Goal: Transaction & Acquisition: Purchase product/service

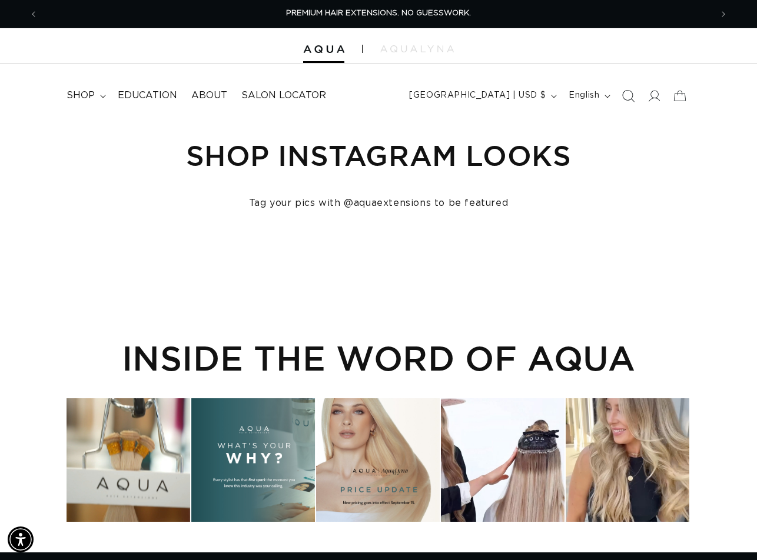
click at [629, 97] on icon "Search" at bounding box center [628, 95] width 12 height 12
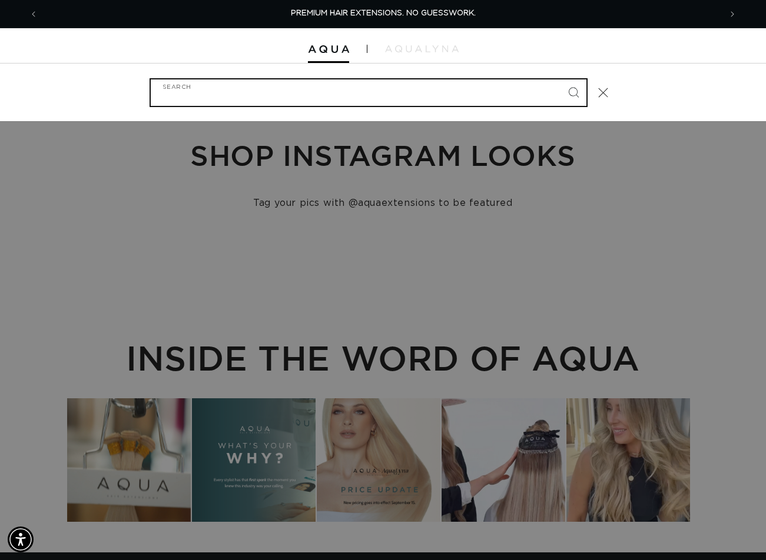
paste input "22" TAPE-IN #ARCTIC ROOTED"
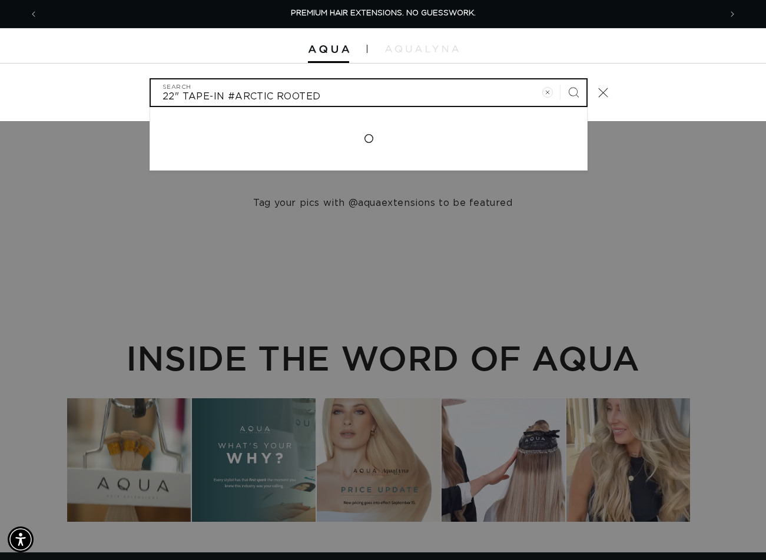
type input "22" TAPE-IN #ARCTIC ROOTED"
click at [560, 79] on button "Search" at bounding box center [573, 92] width 26 height 26
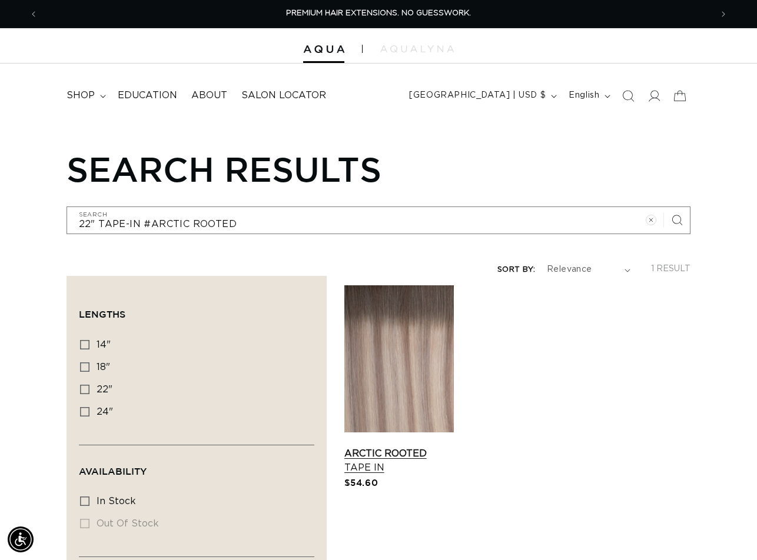
click at [398, 447] on link "Arctic Rooted Tape In" at bounding box center [399, 461] width 110 height 28
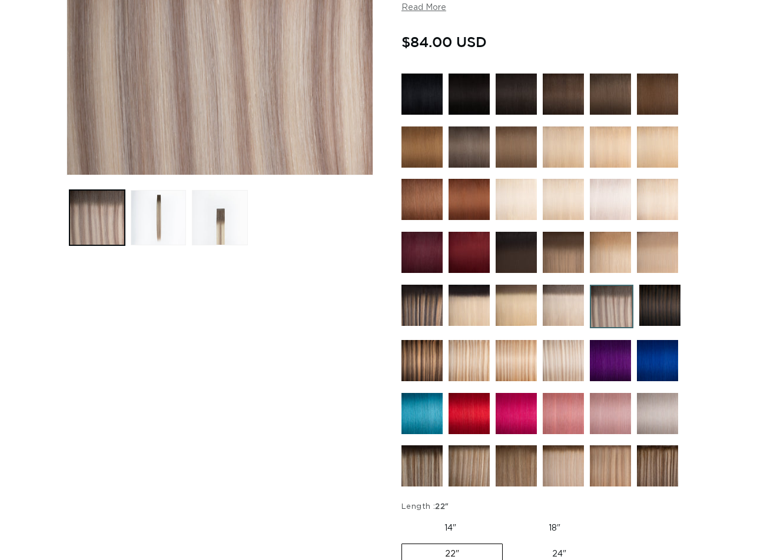
scroll to position [589, 0]
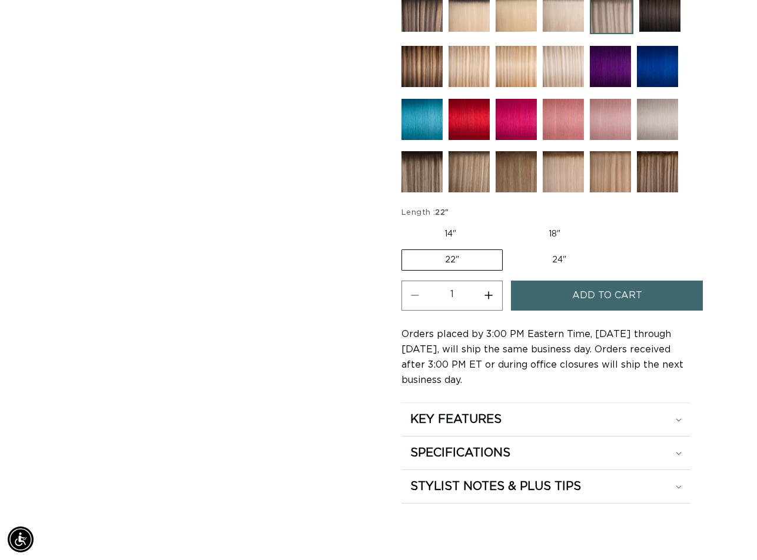
click at [486, 289] on button "Increase quantity for Arctic Rooted - Tape In" at bounding box center [489, 296] width 26 height 30
type input "3"
click at [548, 293] on button "Add to cart" at bounding box center [607, 296] width 192 height 30
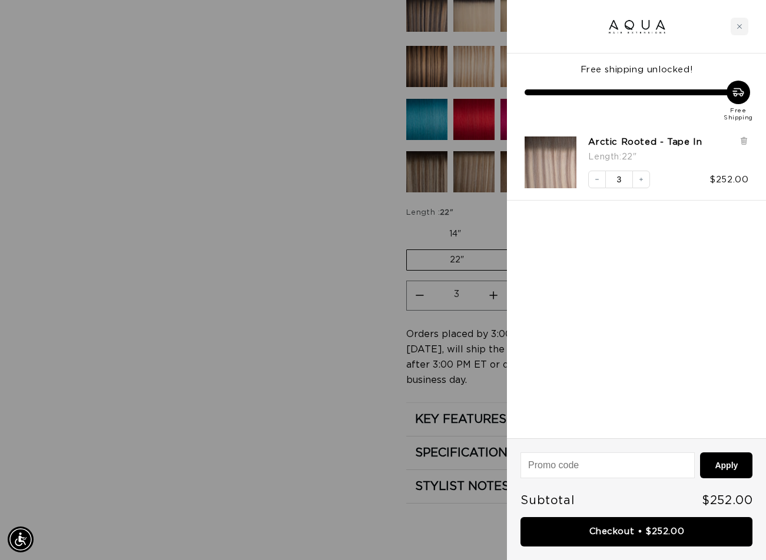
click at [341, 233] on div at bounding box center [383, 280] width 766 height 560
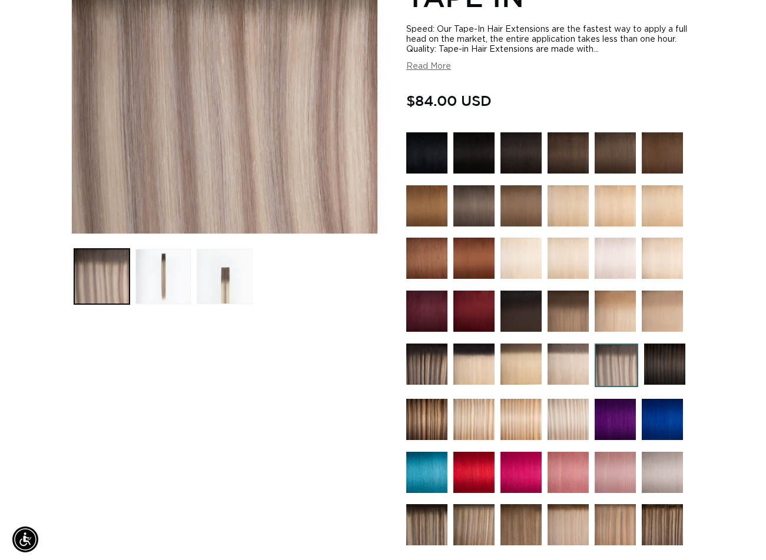
scroll to position [0, 0]
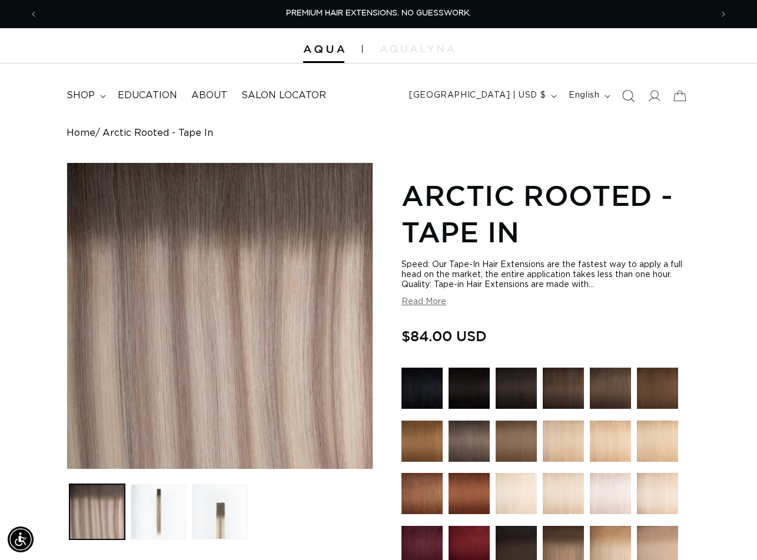
click at [626, 95] on icon "Search" at bounding box center [628, 95] width 12 height 12
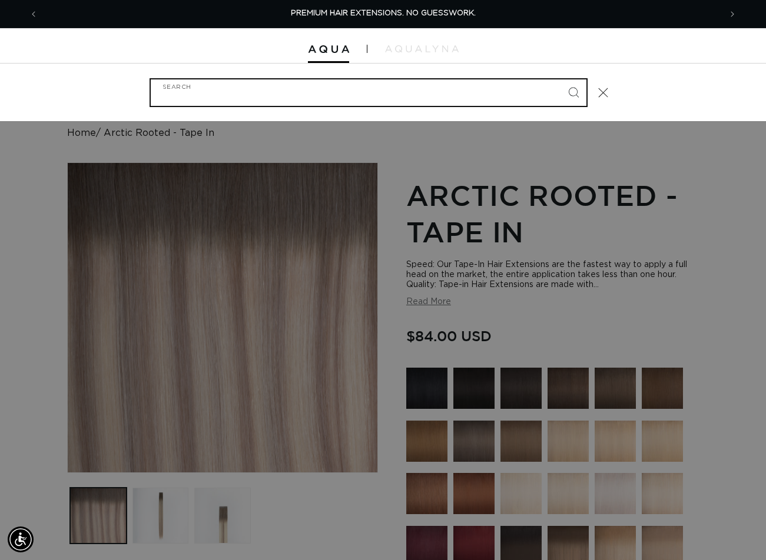
paste input "22" TAPE-IN #4AB"
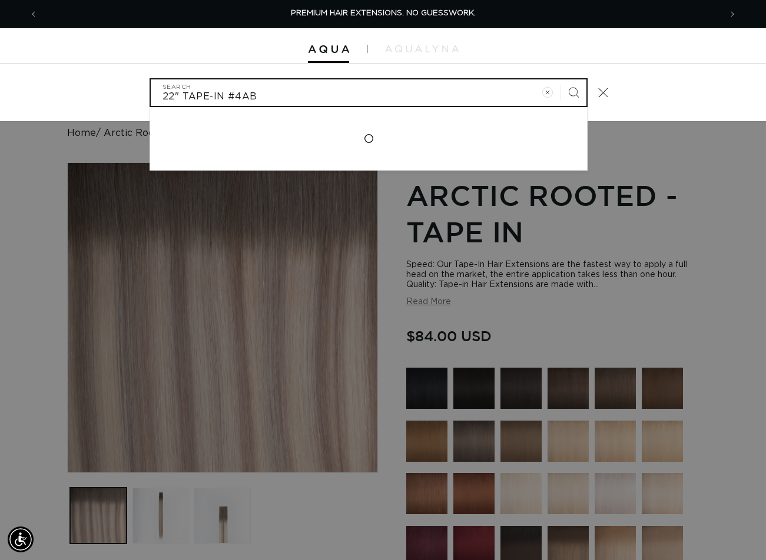
type input "22" TAPE-IN #4AB"
click at [560, 79] on button "Search" at bounding box center [573, 92] width 26 height 26
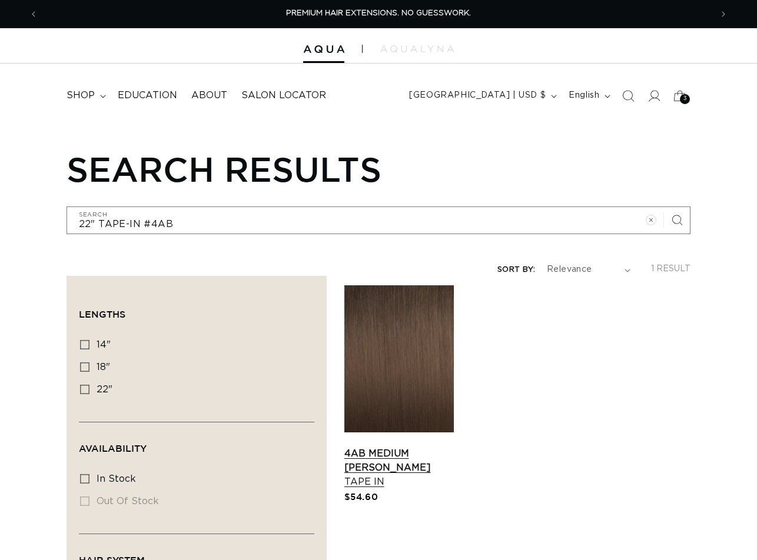
click at [393, 447] on link "4AB Medium Ash Brown Tape In" at bounding box center [399, 468] width 110 height 42
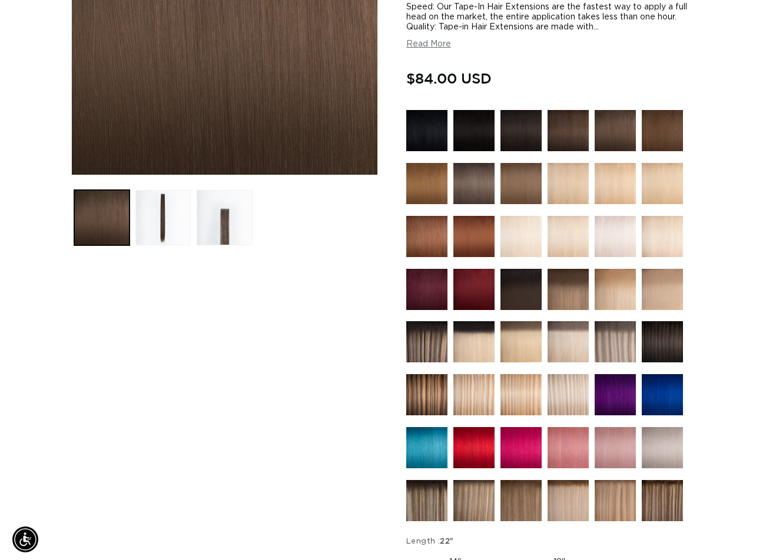
scroll to position [412, 0]
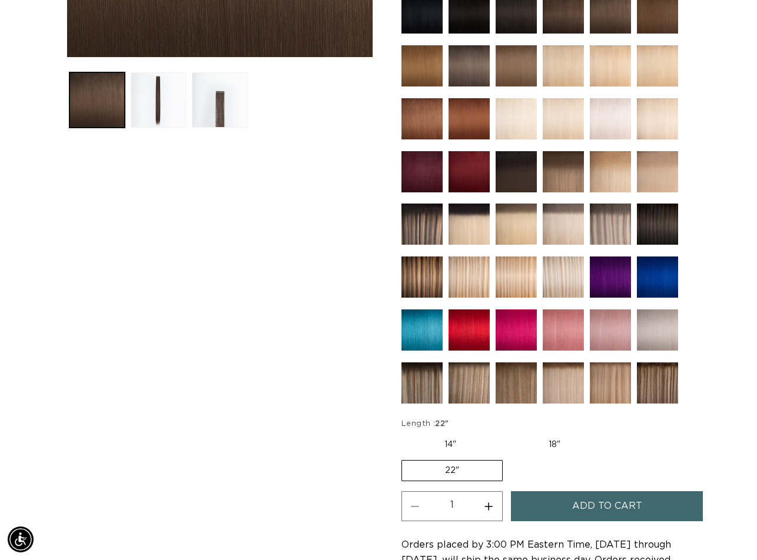
click at [534, 492] on button "Add to cart" at bounding box center [607, 507] width 192 height 30
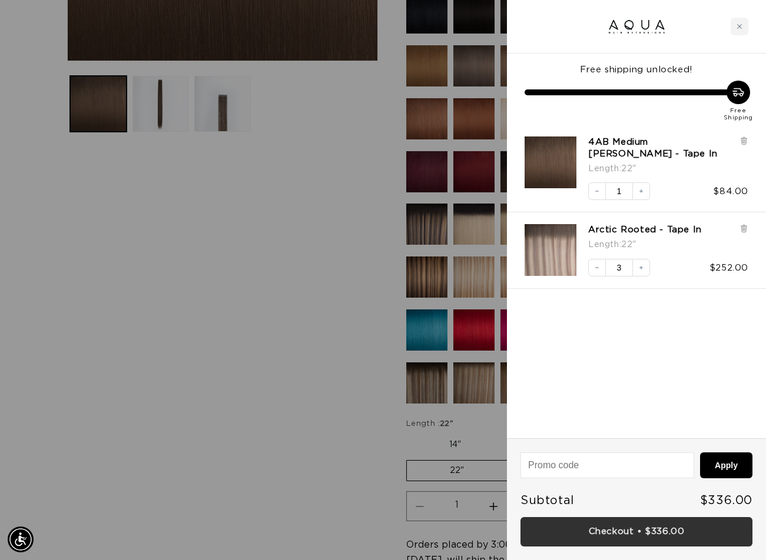
click at [639, 532] on link "Checkout • $336.00" at bounding box center [636, 532] width 232 height 30
